Goal: Task Accomplishment & Management: Use online tool/utility

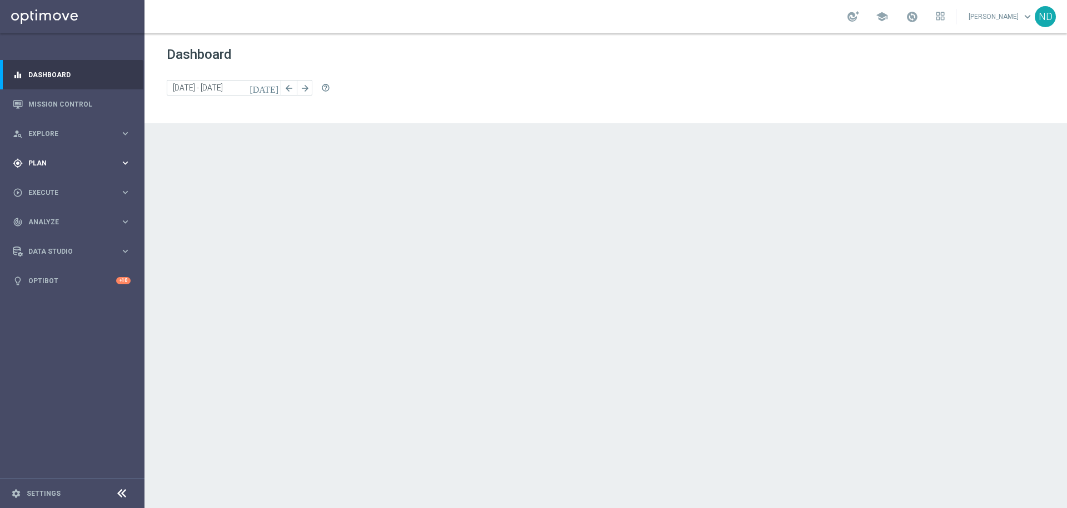
click at [49, 166] on span "Plan" at bounding box center [74, 163] width 92 height 7
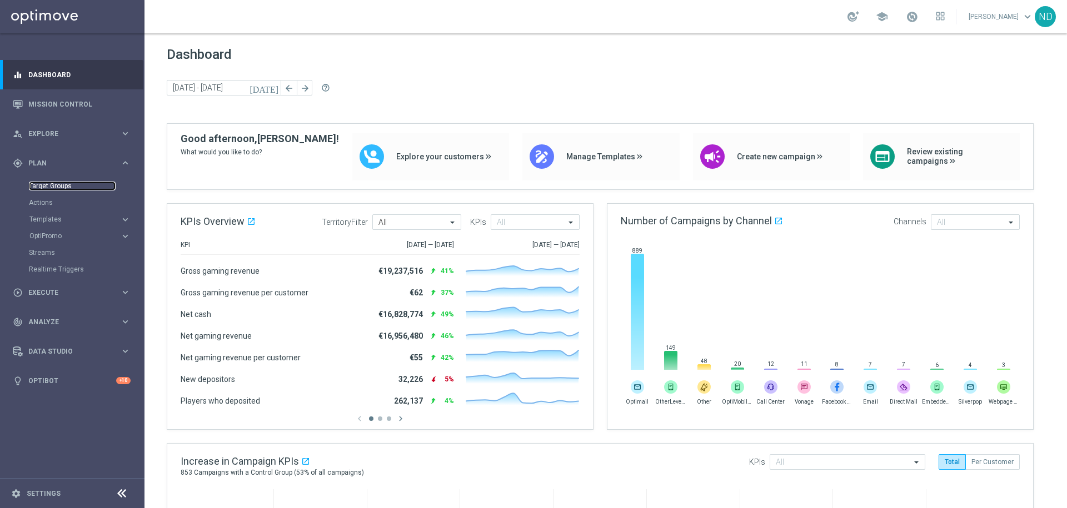
click at [52, 183] on link "Target Groups" at bounding box center [72, 186] width 87 height 9
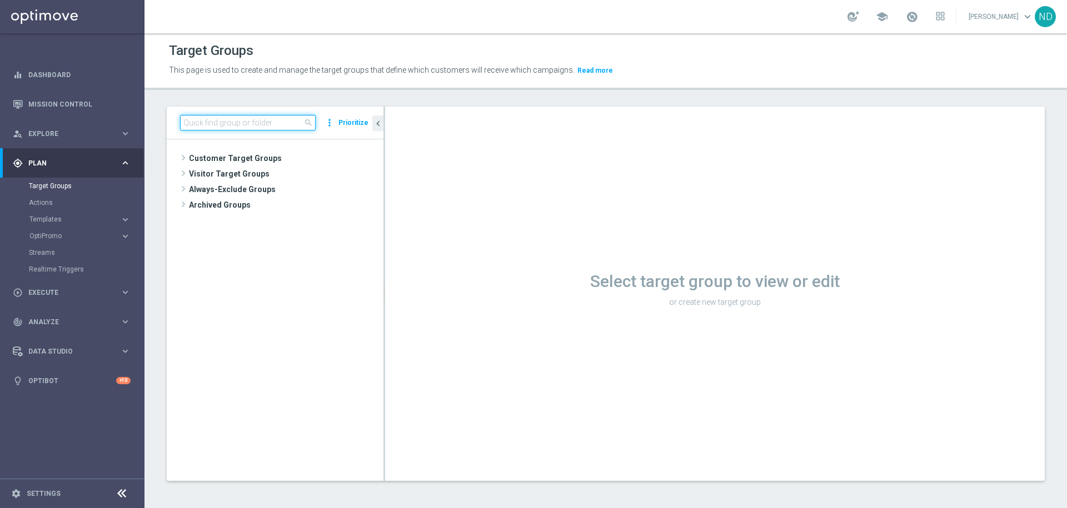
click at [222, 126] on input at bounding box center [248, 123] width 136 height 16
paste input "Onboarding review – An overview of the current onboarding journey for Gaming an…"
type input "Onboarding review – An overview of the current onboarding journey for Gaming an…"
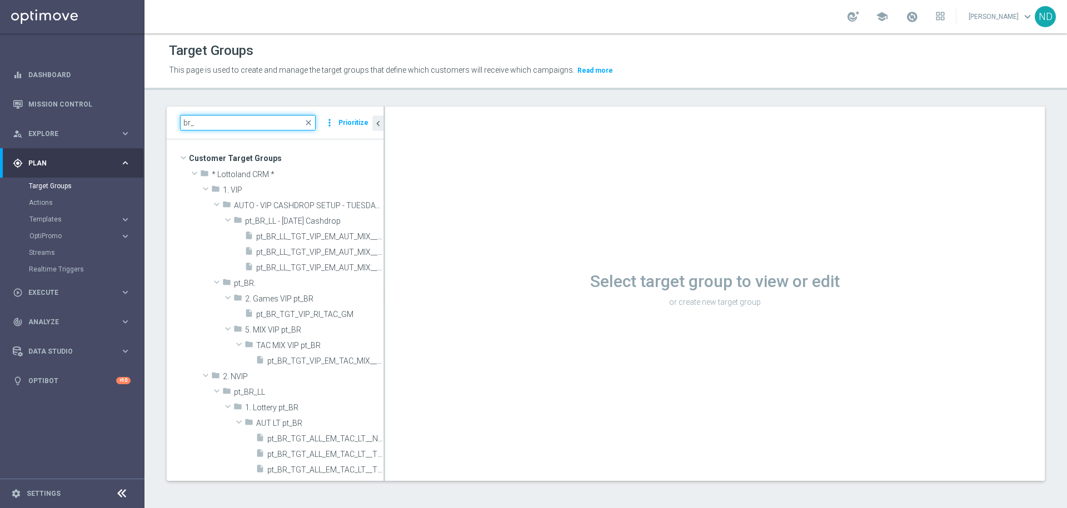
type input "br_"
